Goal: Task Accomplishment & Management: Use online tool/utility

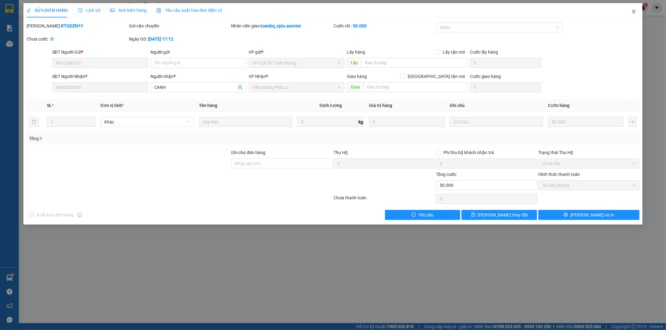
drag, startPoint x: 638, startPoint y: 8, endPoint x: 632, endPoint y: 8, distance: 6.3
click at [638, 8] on span "Close" at bounding box center [633, 11] width 17 height 17
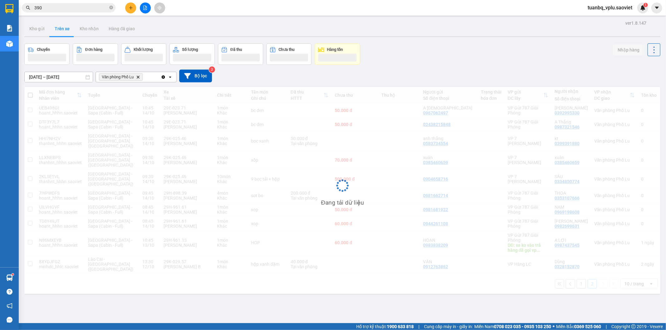
click at [55, 6] on input "390" at bounding box center [71, 7] width 74 height 7
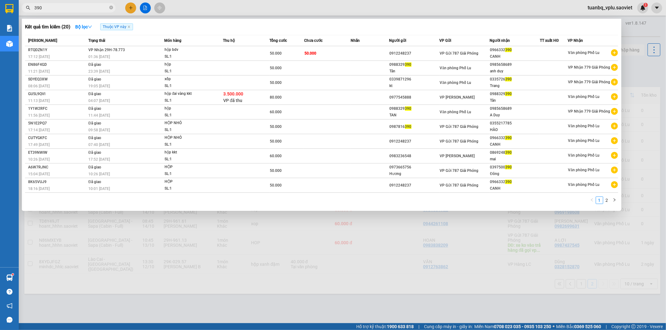
click at [55, 6] on input "390" at bounding box center [71, 7] width 74 height 7
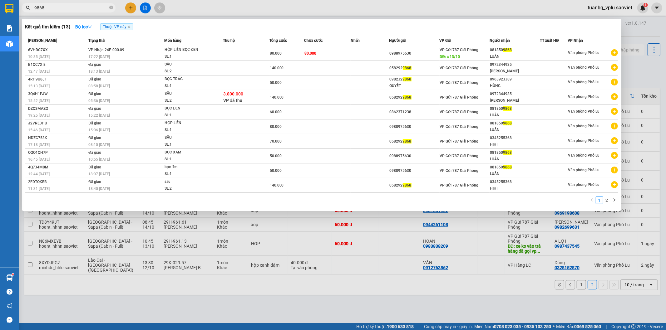
type input "9868"
click at [336, 284] on div at bounding box center [333, 165] width 666 height 330
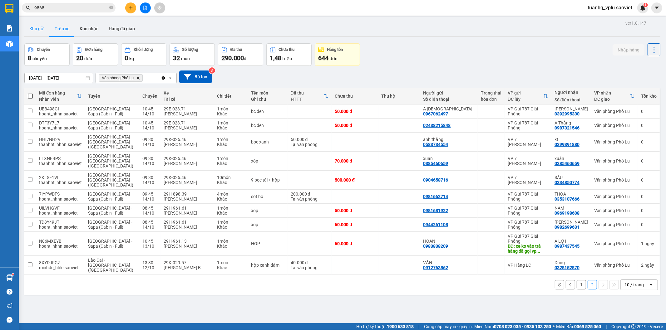
click at [41, 32] on button "Kho gửi" at bounding box center [36, 28] width 25 height 15
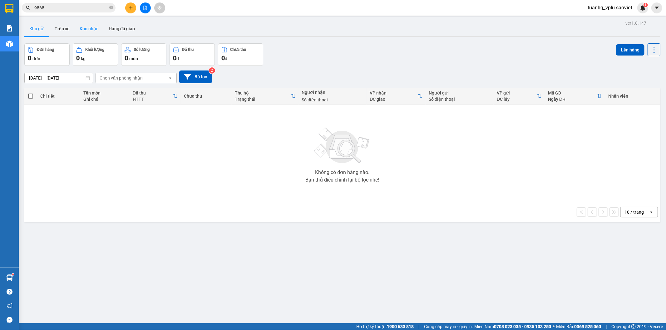
click at [92, 30] on button "Kho nhận" at bounding box center [89, 28] width 29 height 15
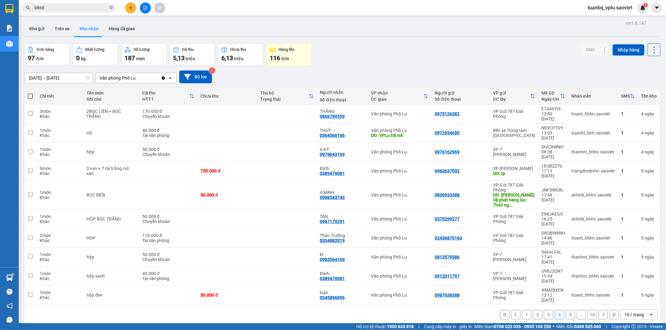
click at [522, 310] on button "1" at bounding box center [526, 314] width 9 height 9
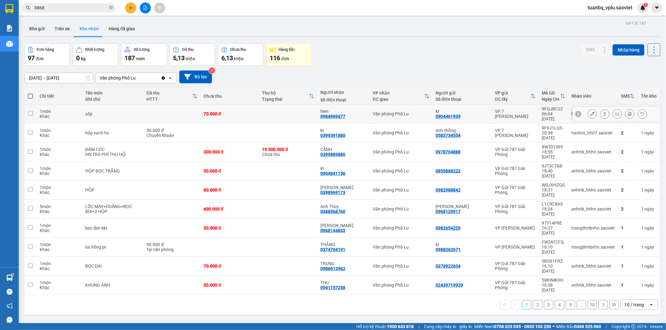
click at [219, 113] on div "70.000 đ" at bounding box center [230, 114] width 52 height 5
checkbox input "true"
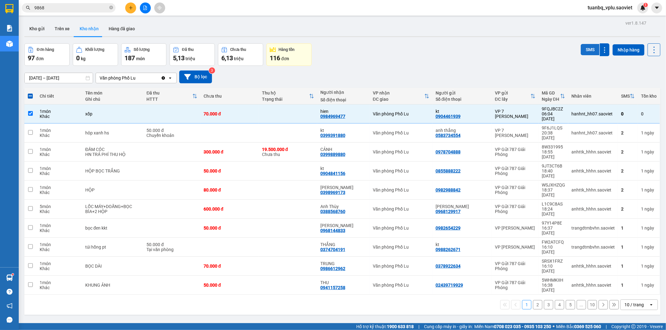
click at [588, 49] on button "SMS" at bounding box center [590, 49] width 19 height 11
click at [64, 30] on button "Trên xe" at bounding box center [62, 28] width 25 height 15
type input "[DATE] – [DATE]"
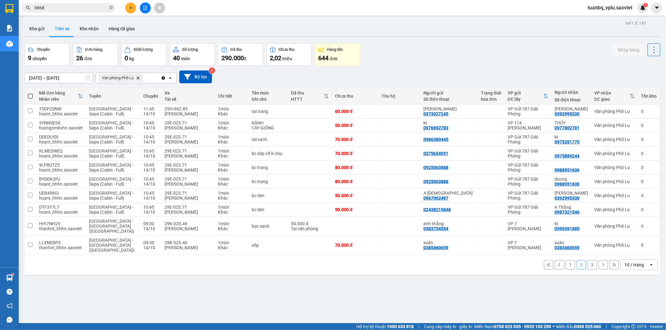
click at [589, 261] on button "3" at bounding box center [592, 265] width 9 height 9
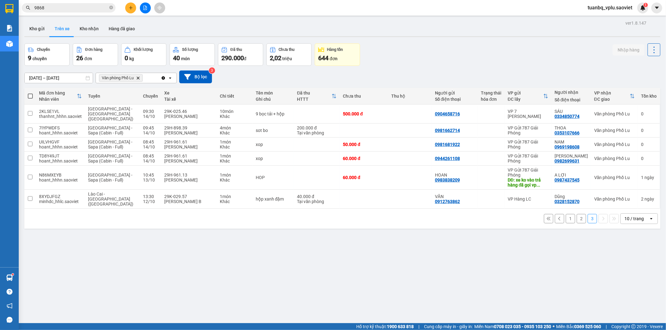
click at [82, 2] on div "Kết quả tìm kiếm ( 13 ) Bộ lọc Thuộc VP này Mã ĐH Trạng thái Món hàng Thu hộ Tổ…" at bounding box center [61, 7] width 122 height 11
click at [80, 9] on input "9868" at bounding box center [71, 7] width 74 height 7
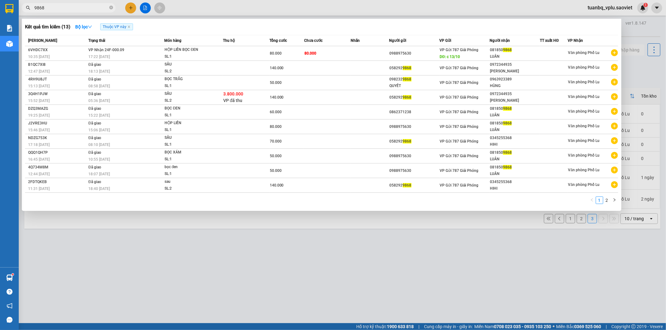
click at [80, 9] on input "9868" at bounding box center [71, 7] width 74 height 7
type input "880"
